Goal: Obtain resource: Download file/media

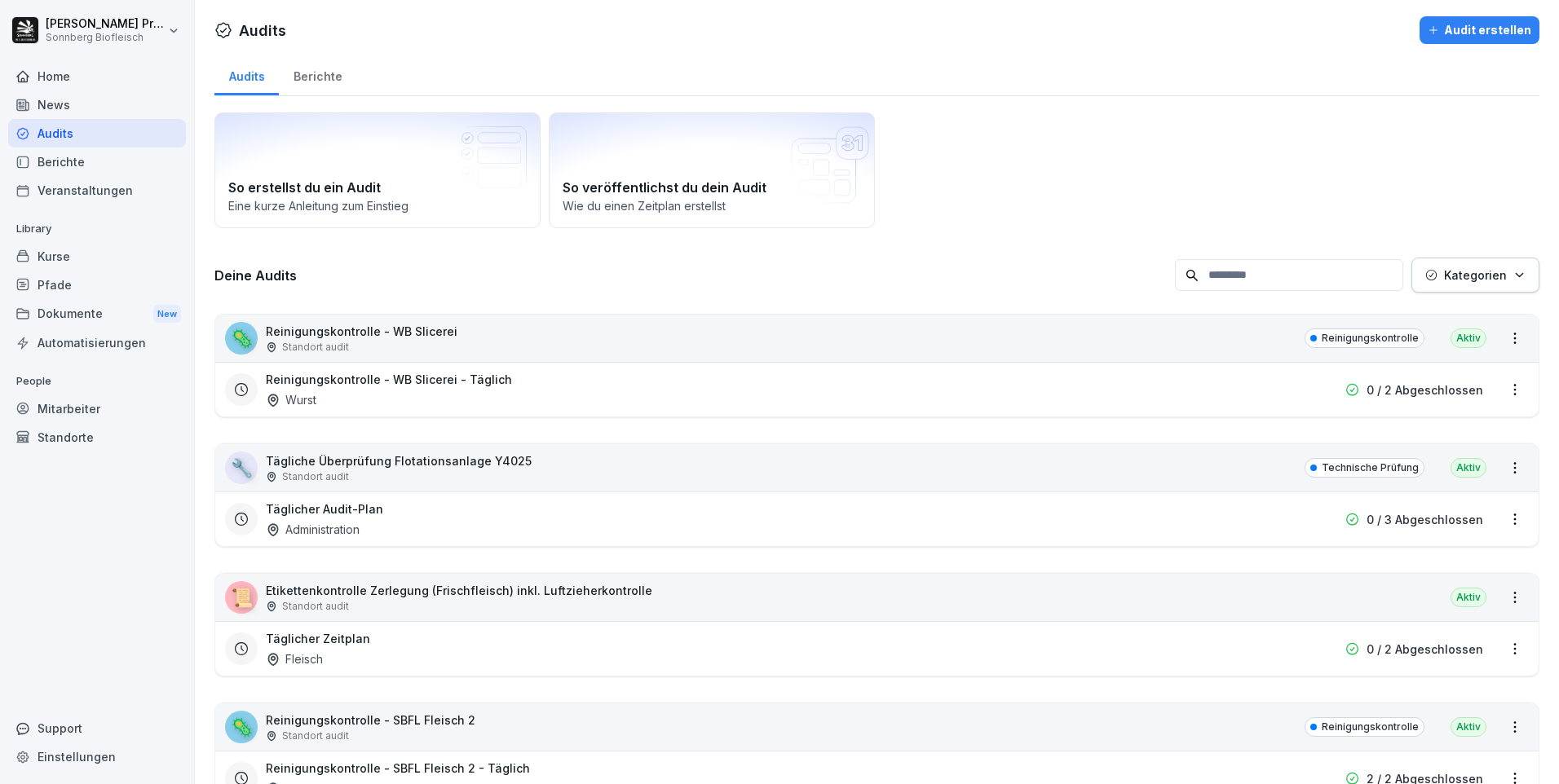
click at [1249, 271] on input at bounding box center [1288, 275] width 228 height 32
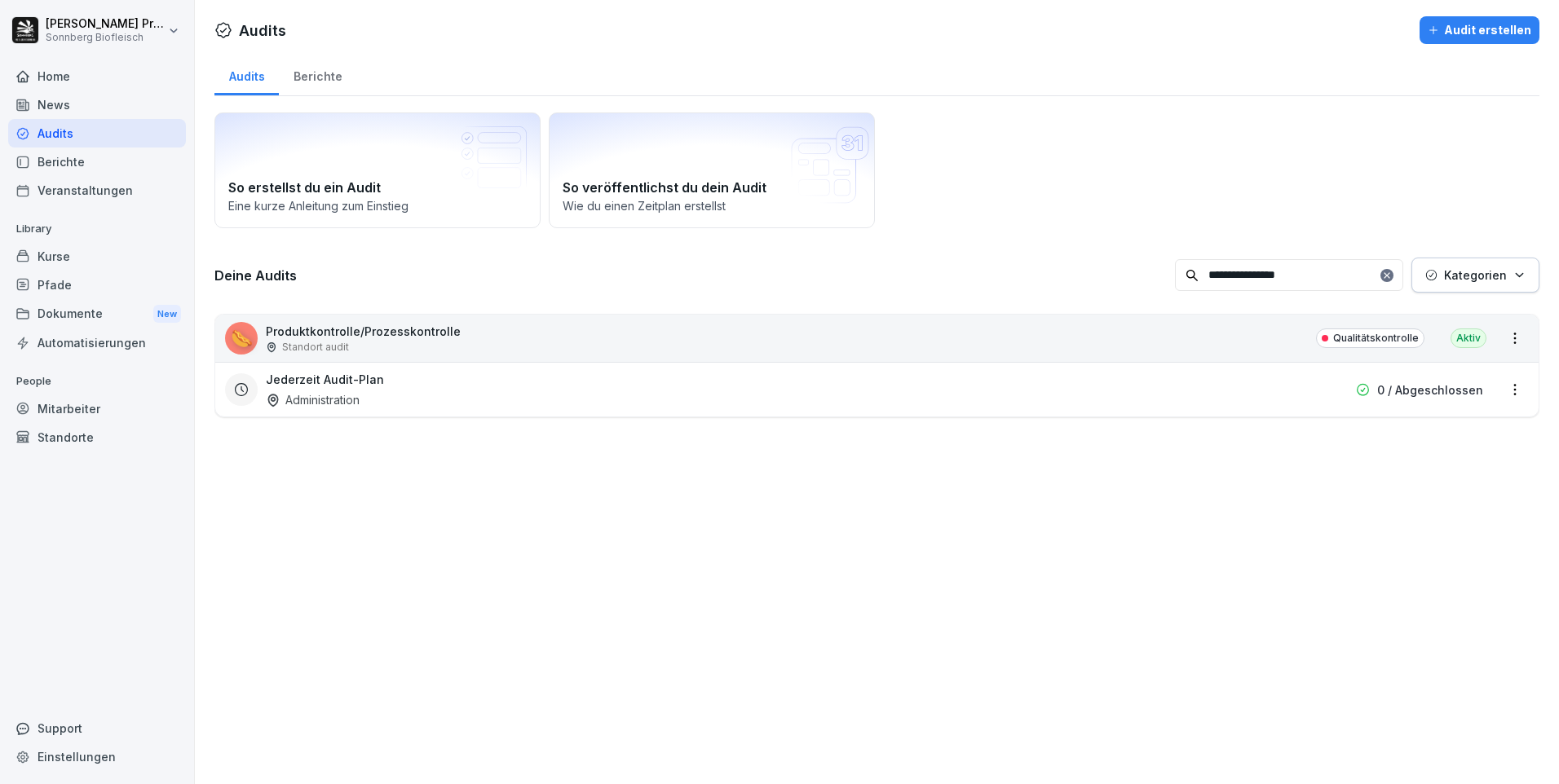
type input "**********"
click at [564, 329] on div "🌭 Produktkontrolle/Prozesskontrolle Standort audit Qualitätskontrolle Aktiv" at bounding box center [877, 338] width 1324 height 48
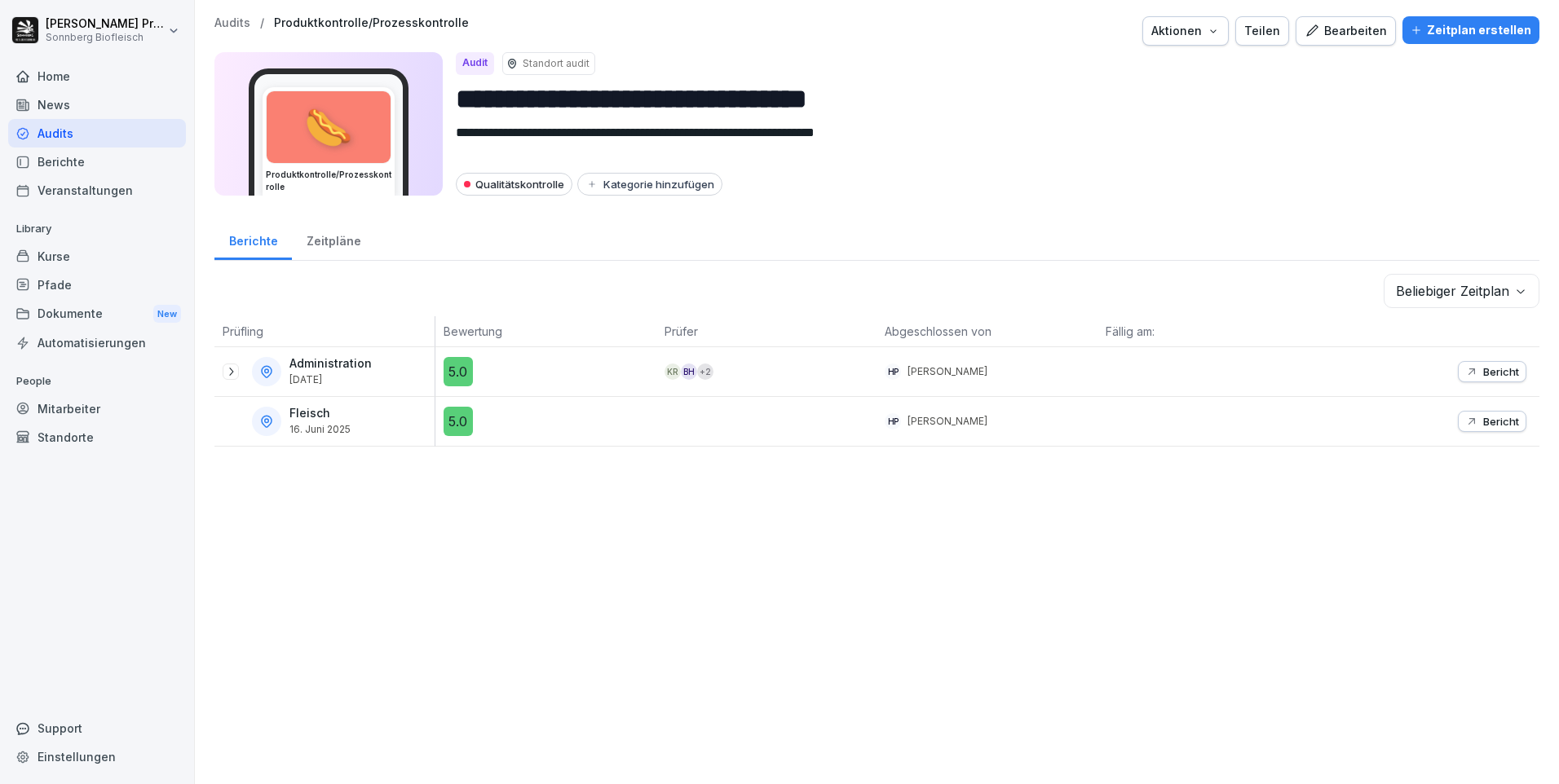
click at [230, 368] on icon at bounding box center [230, 372] width 4 height 8
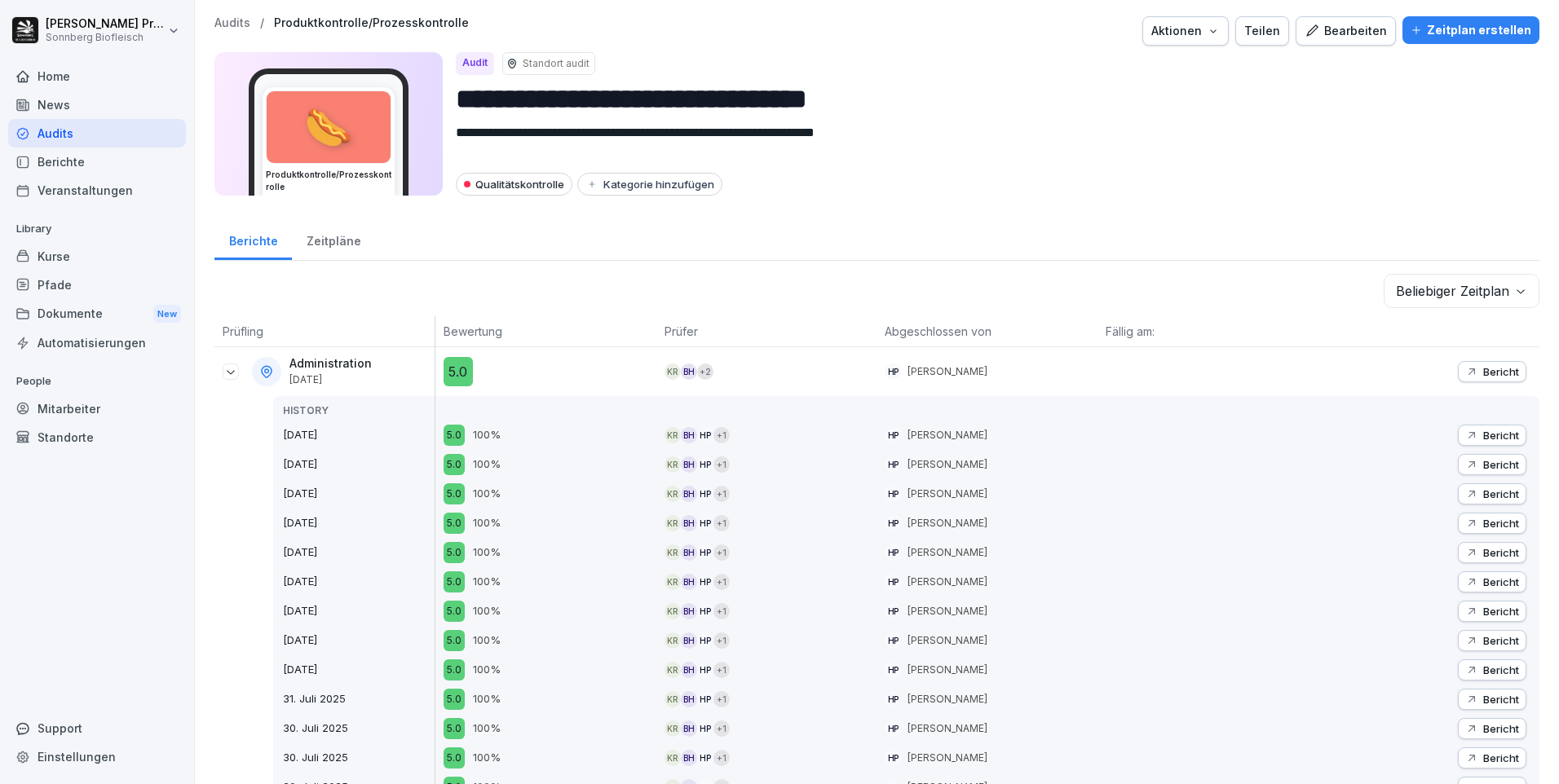
click at [1469, 493] on div "Bericht" at bounding box center [1491, 494] width 53 height 13
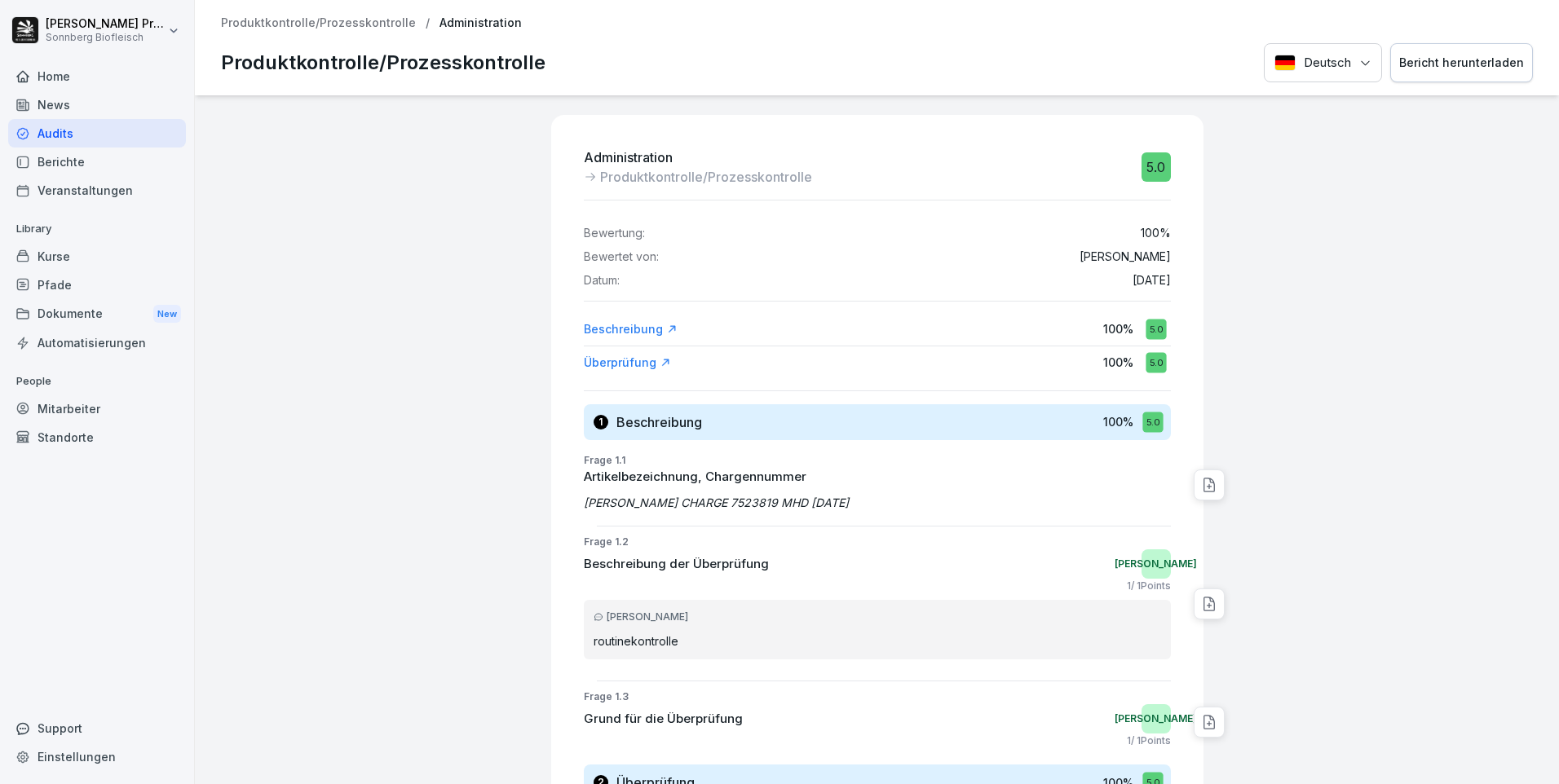
click at [296, 23] on p "Produktkontrolle/Prozesskontrolle" at bounding box center [318, 23] width 195 height 14
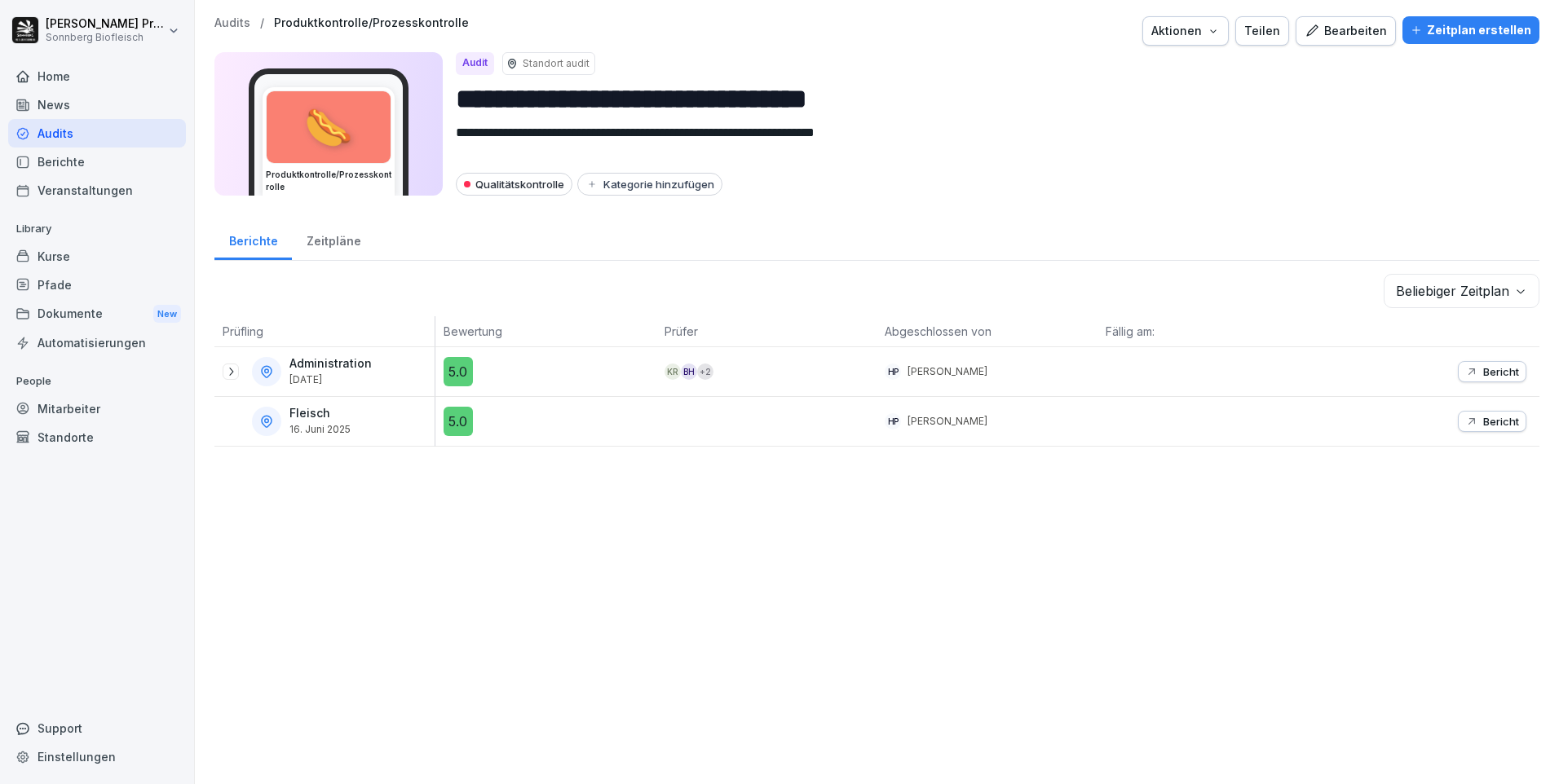
click at [230, 367] on icon at bounding box center [230, 372] width 13 height 13
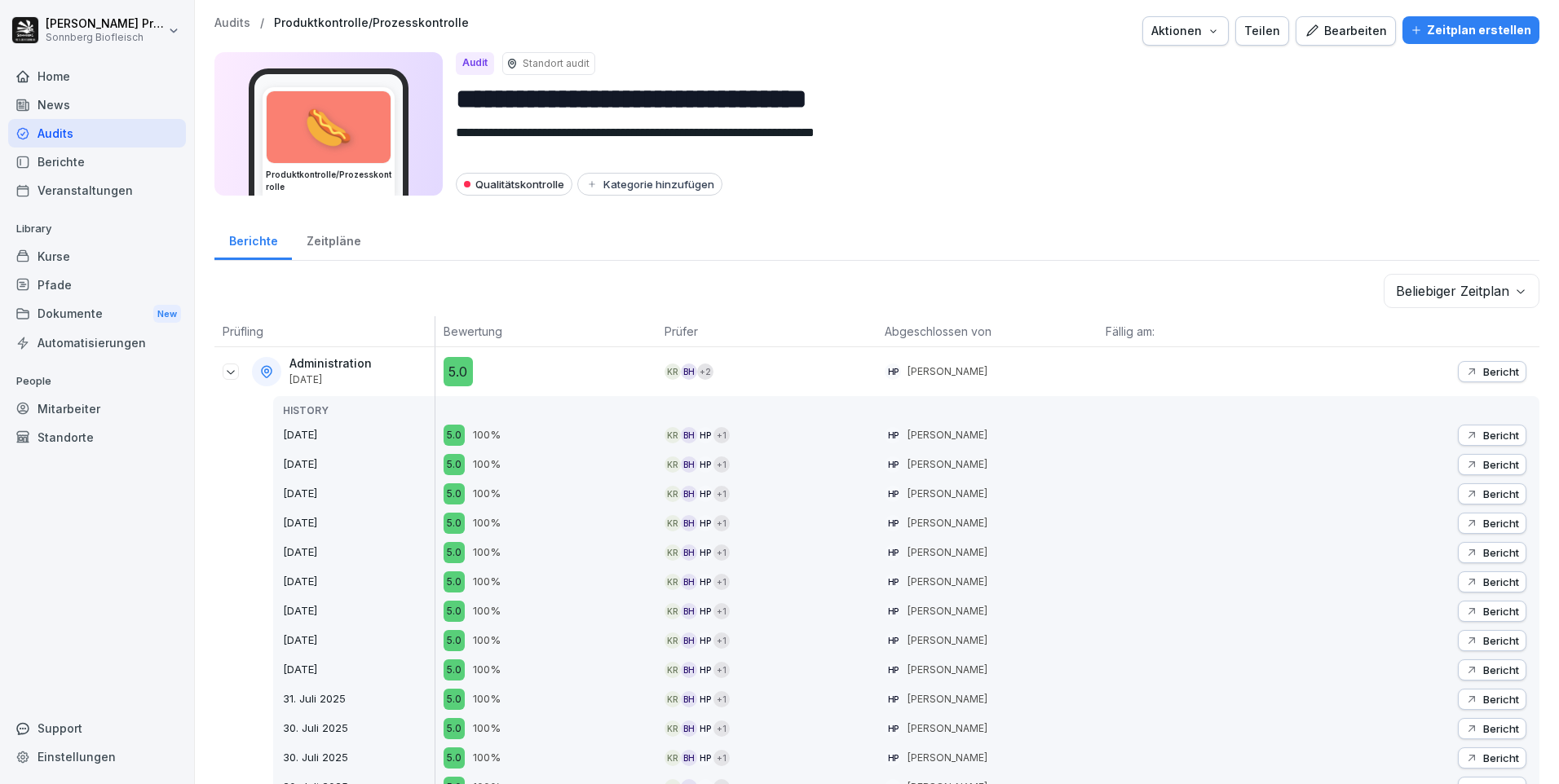
click at [1483, 373] on p "Bericht" at bounding box center [1501, 372] width 36 height 13
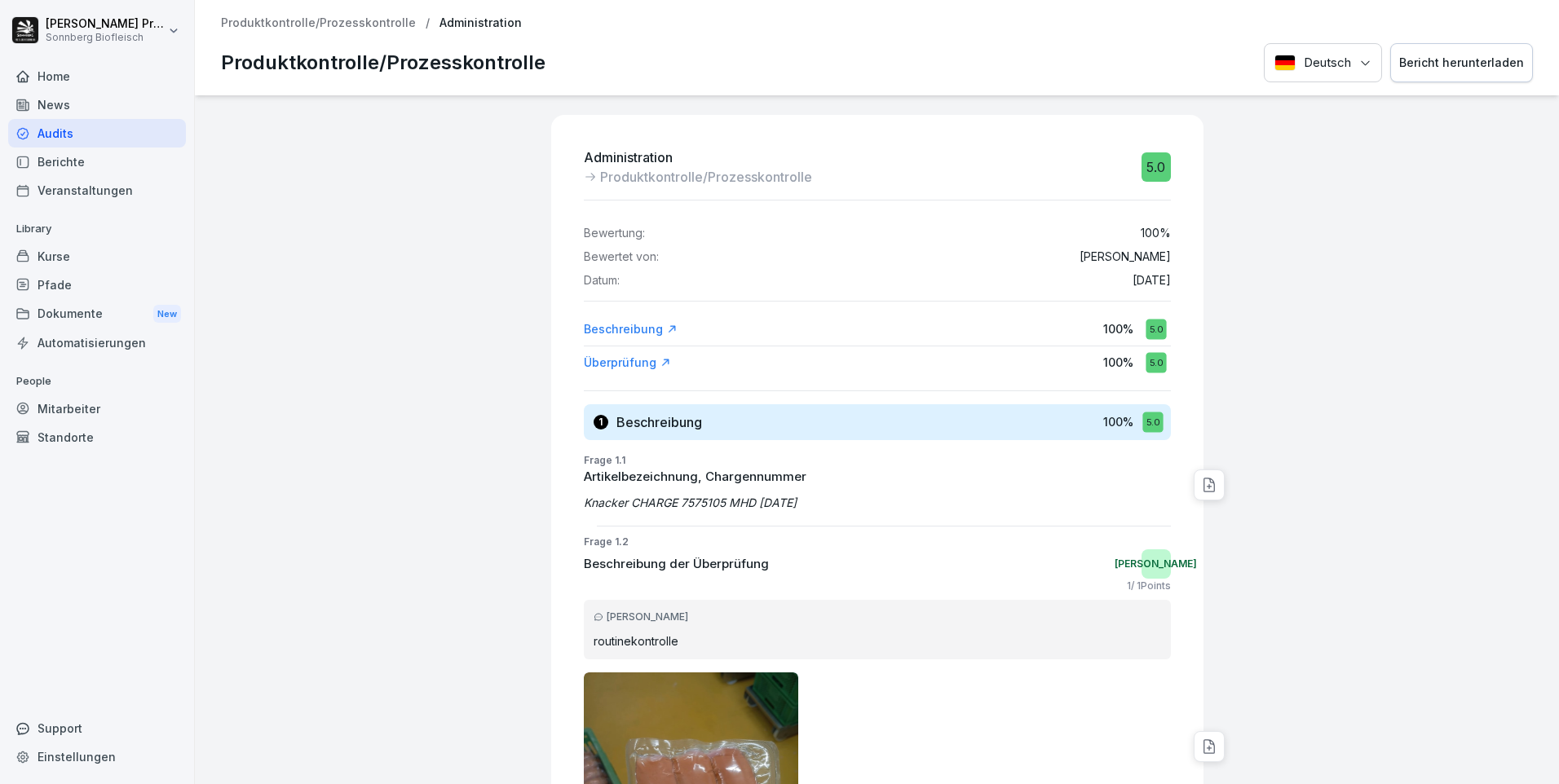
click at [276, 23] on p "Produktkontrolle/Prozesskontrolle" at bounding box center [318, 23] width 195 height 14
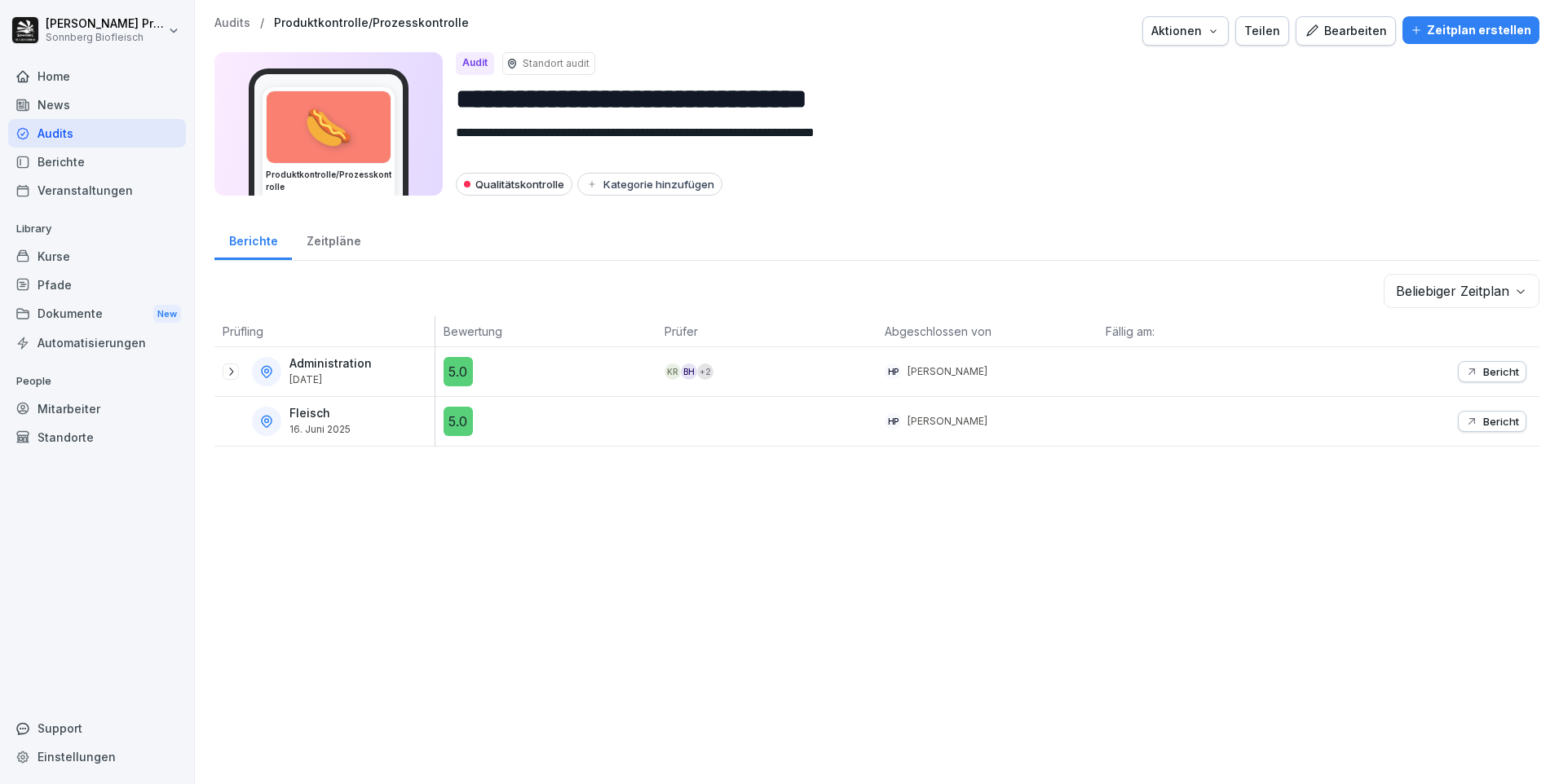
click at [229, 368] on icon at bounding box center [230, 372] width 13 height 13
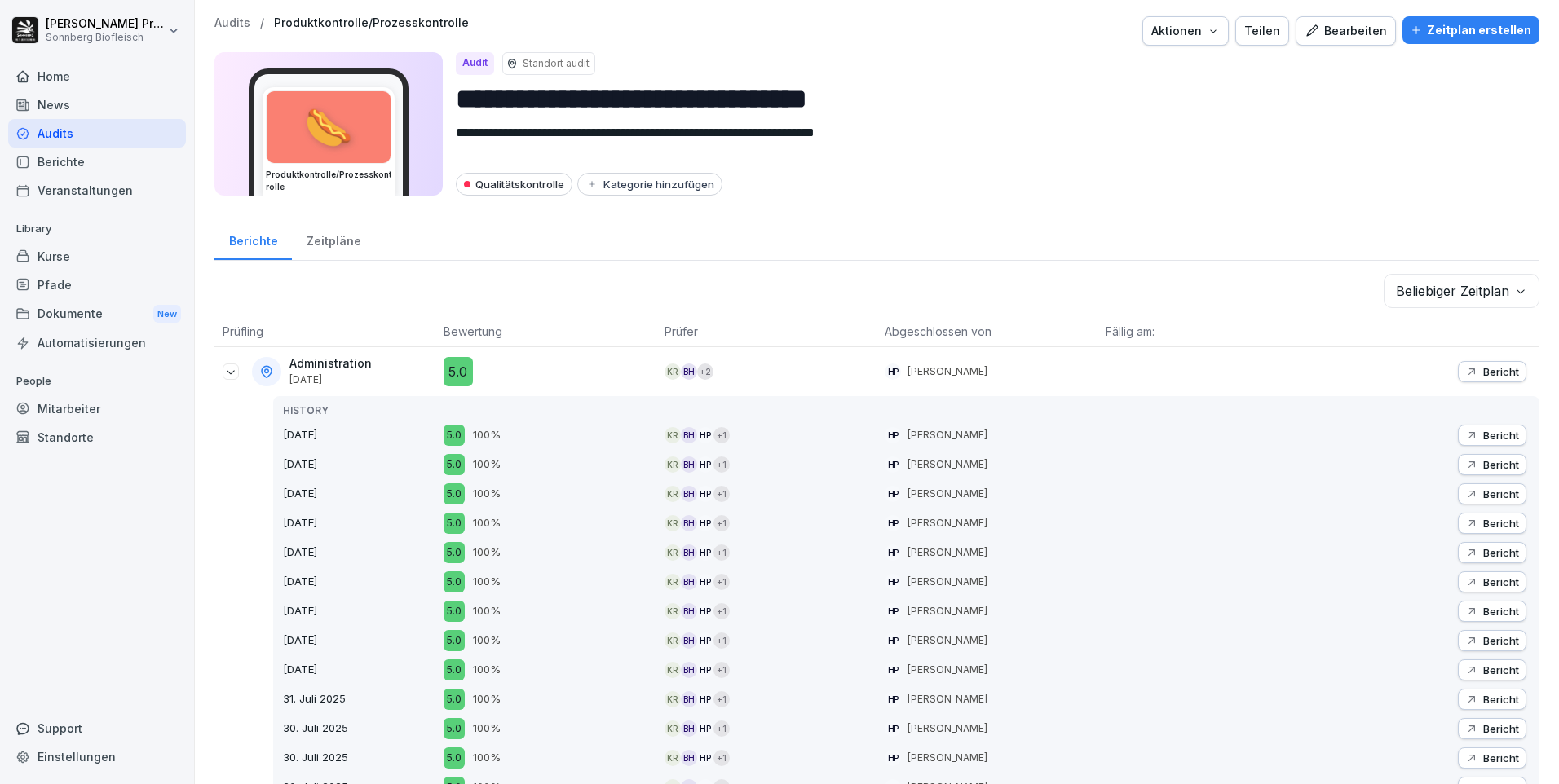
click at [1498, 438] on p "Bericht" at bounding box center [1501, 436] width 36 height 13
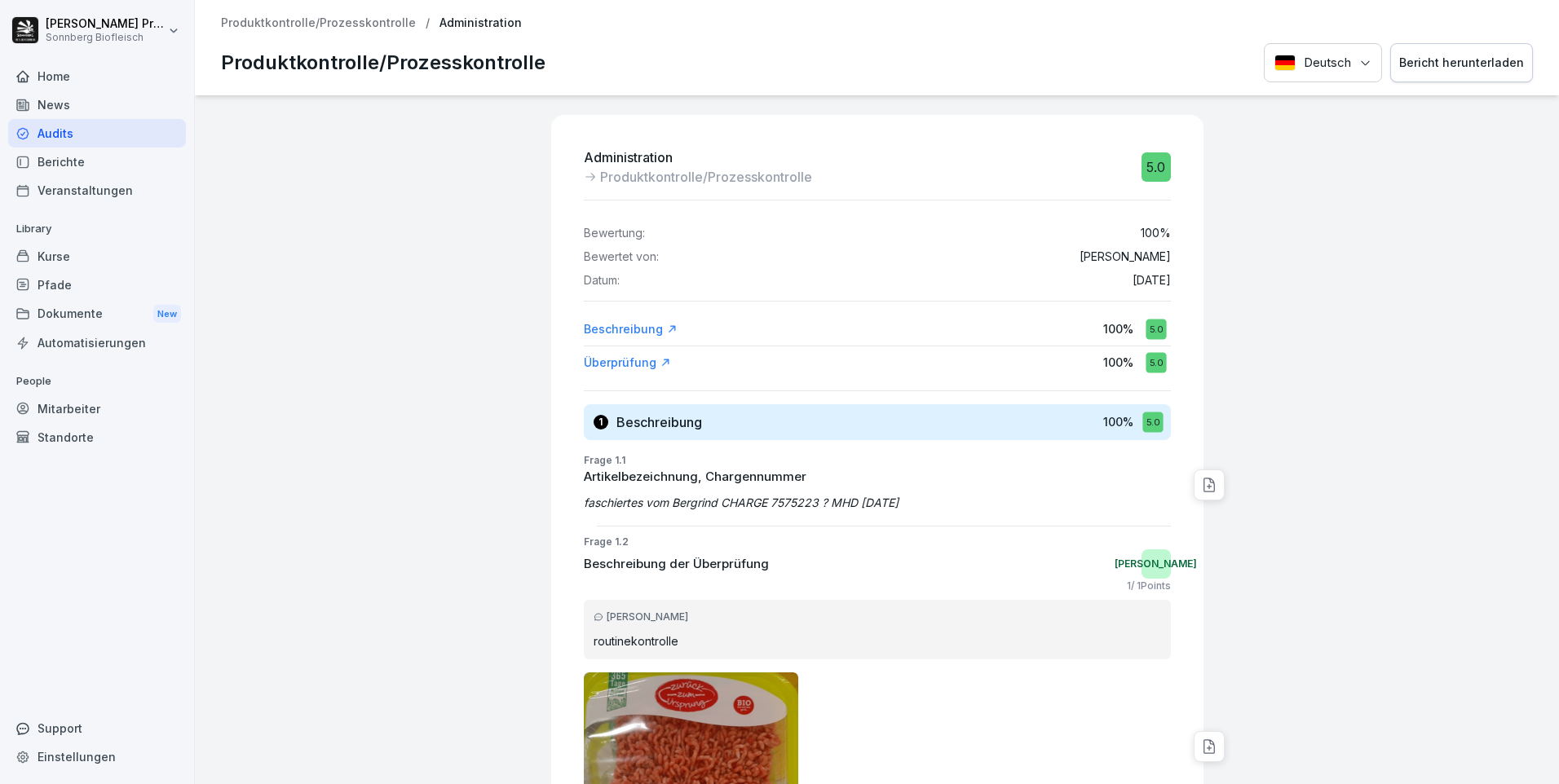
click at [1464, 63] on div "Bericht herunterladen" at bounding box center [1460, 62] width 124 height 18
